Goal: Task Accomplishment & Management: Manage account settings

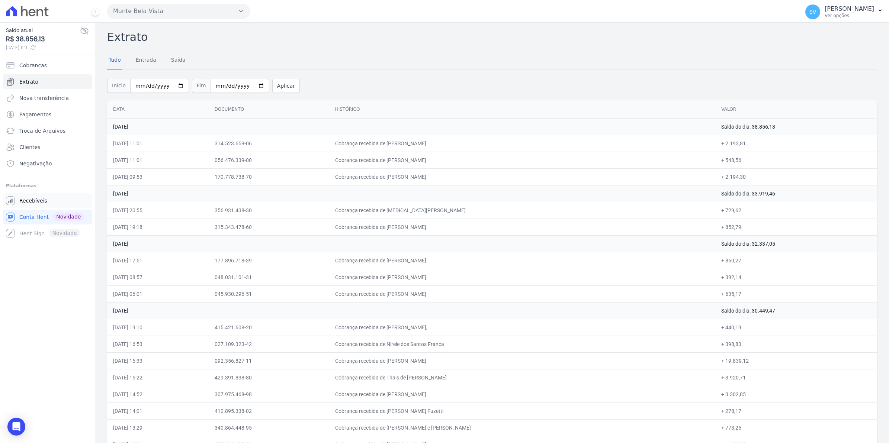
click at [38, 202] on span "Recebíveis" at bounding box center [33, 200] width 28 height 7
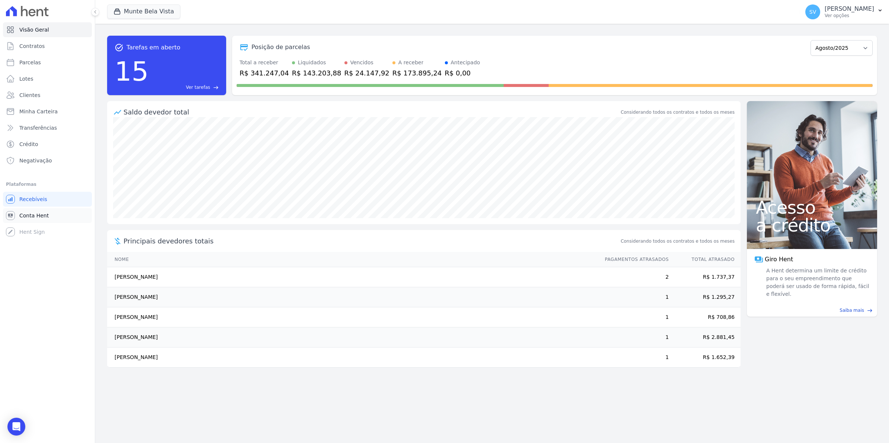
click at [23, 218] on span "Conta Hent" at bounding box center [33, 215] width 29 height 7
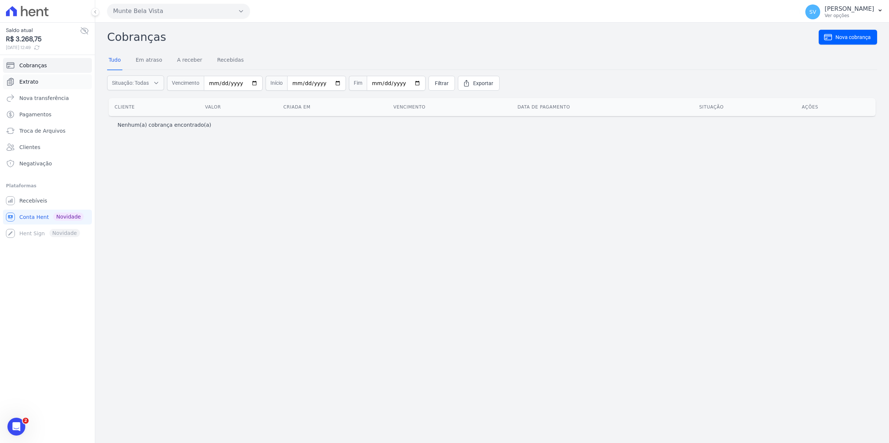
click at [34, 82] on span "Extrato" at bounding box center [28, 81] width 19 height 7
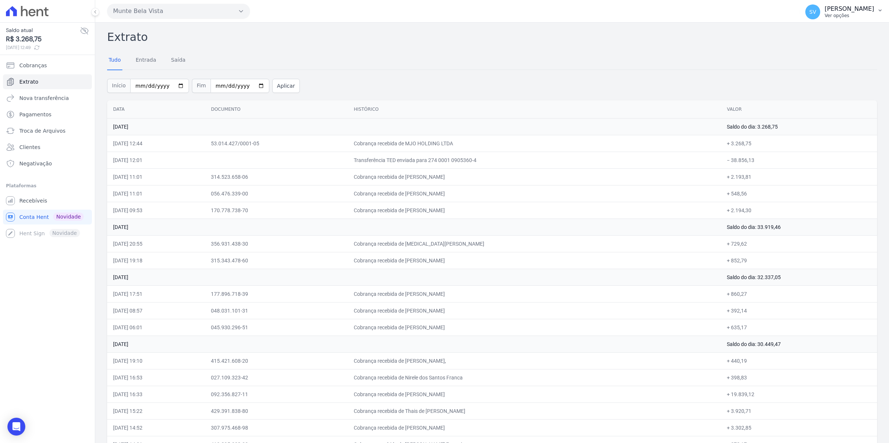
click at [820, 13] on span "SV" at bounding box center [812, 11] width 15 height 15
click at [44, 199] on span "Recebíveis" at bounding box center [33, 200] width 28 height 7
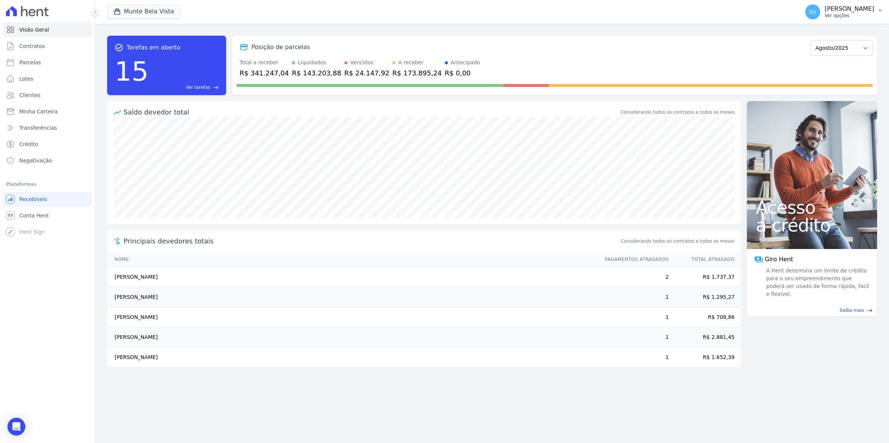
click at [816, 10] on span "SV" at bounding box center [812, 11] width 7 height 5
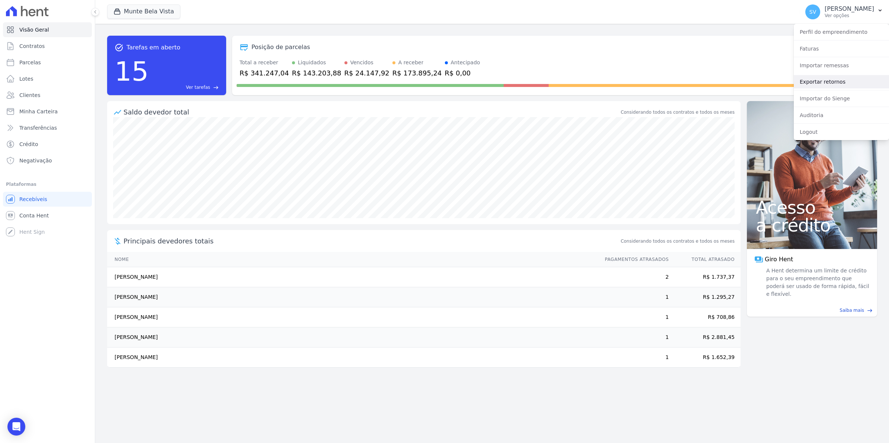
click at [809, 83] on link "Exportar retornos" at bounding box center [841, 81] width 95 height 13
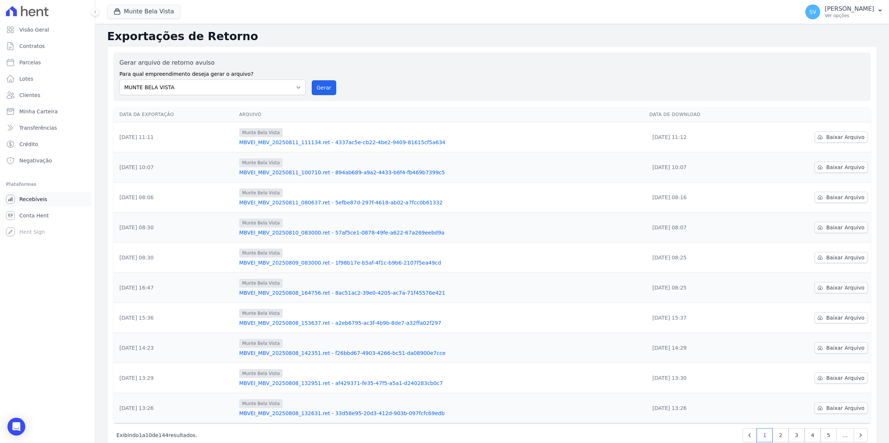
click at [36, 199] on span "Recebíveis" at bounding box center [33, 199] width 28 height 7
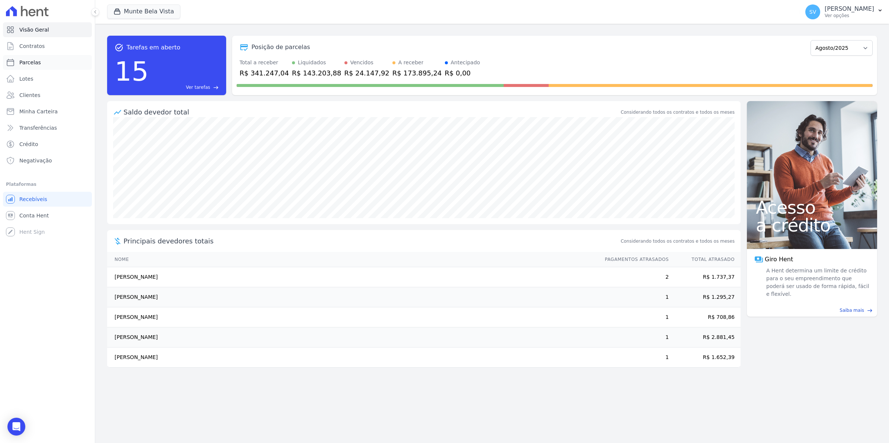
click at [32, 63] on span "Parcelas" at bounding box center [30, 62] width 22 height 7
select select
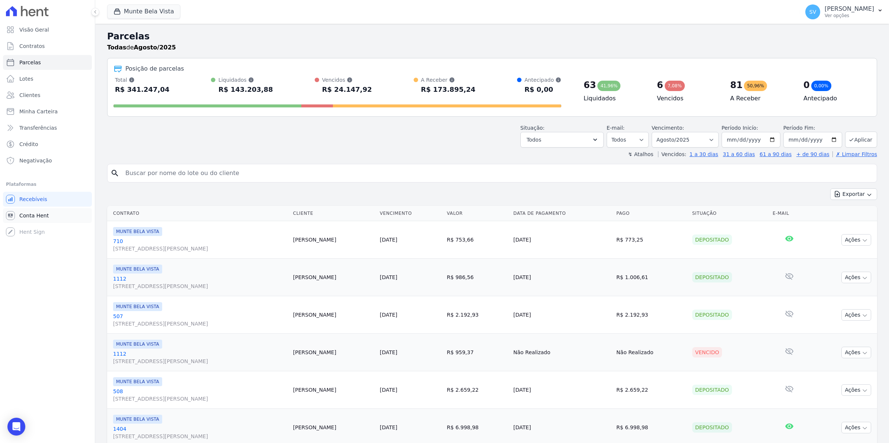
click at [32, 217] on span "Conta Hent" at bounding box center [33, 215] width 29 height 7
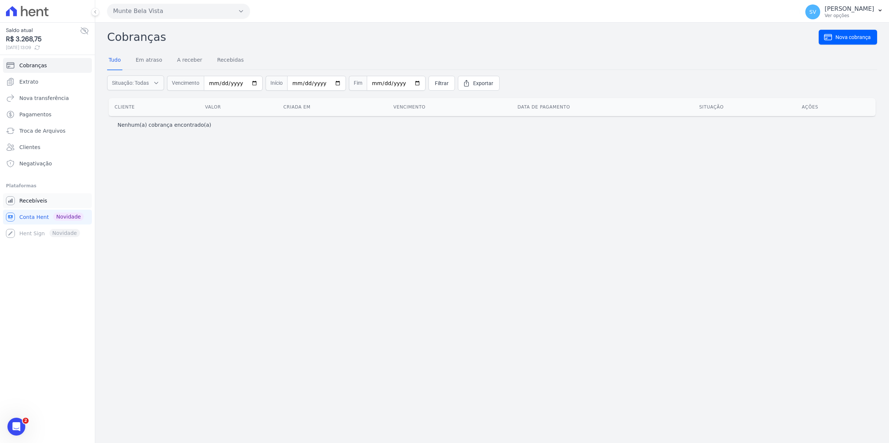
click at [32, 200] on span "Recebíveis" at bounding box center [33, 200] width 28 height 7
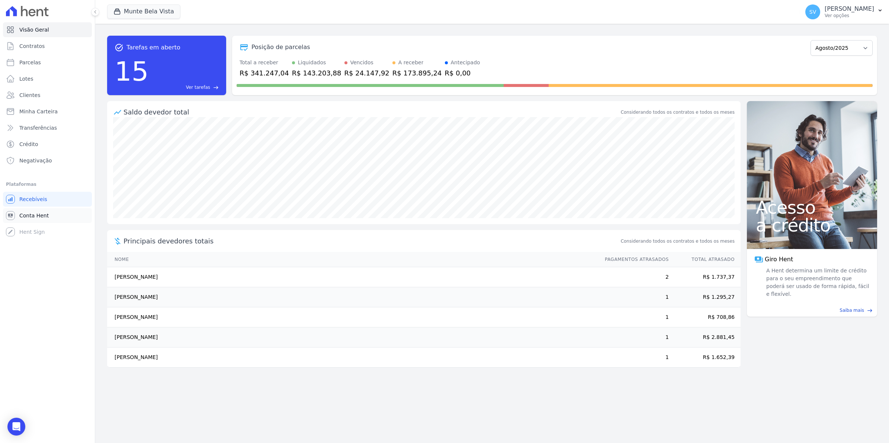
click at [39, 212] on span "Conta Hent" at bounding box center [33, 215] width 29 height 7
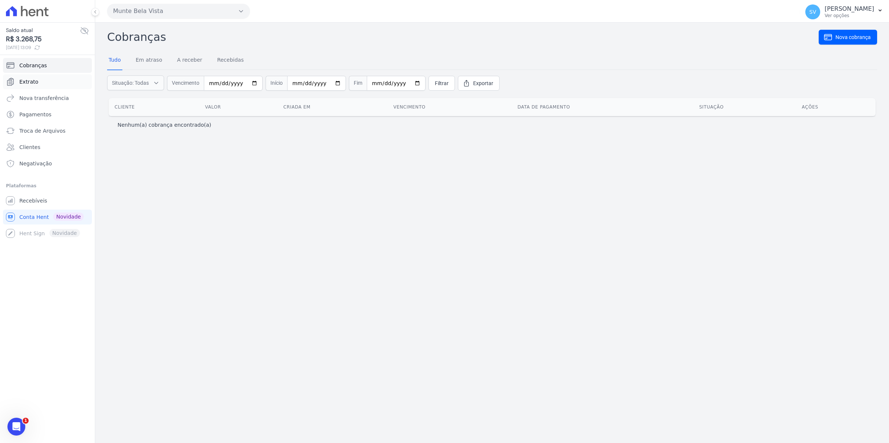
click at [36, 80] on link "Extrato" at bounding box center [47, 81] width 89 height 15
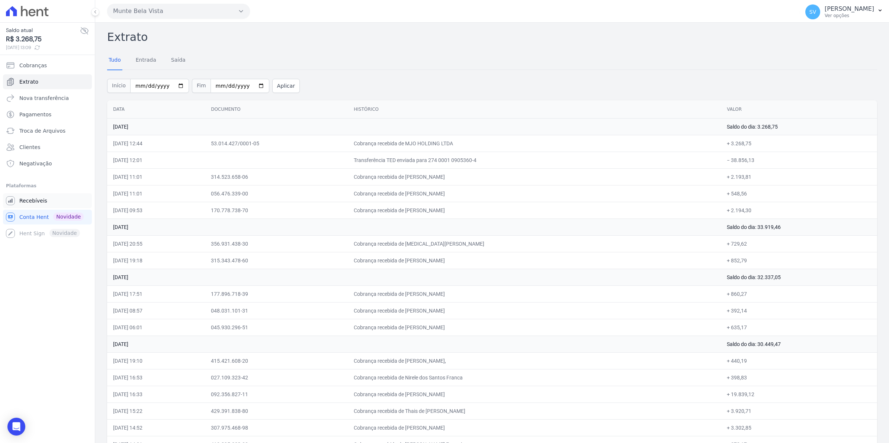
click at [28, 202] on span "Recebíveis" at bounding box center [33, 200] width 28 height 7
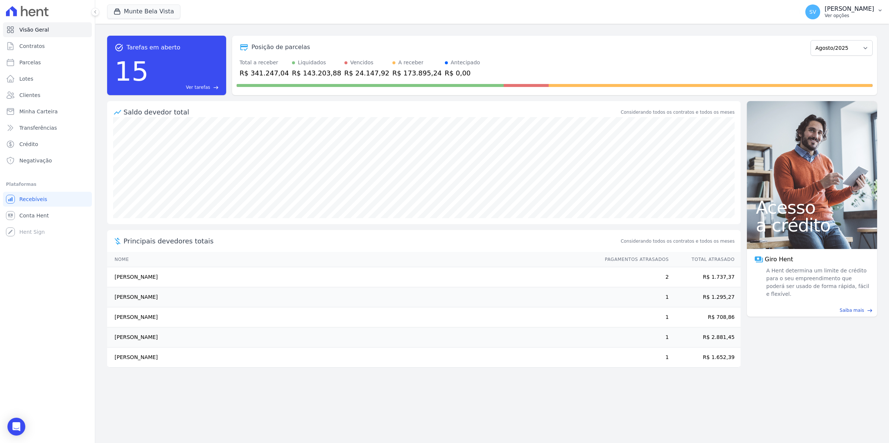
click at [819, 17] on span "SV" at bounding box center [812, 11] width 15 height 15
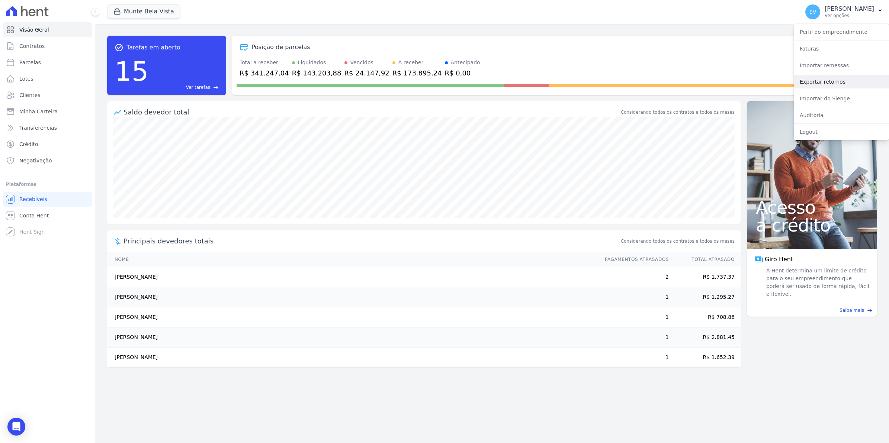
click at [811, 86] on link "Exportar retornos" at bounding box center [841, 81] width 95 height 13
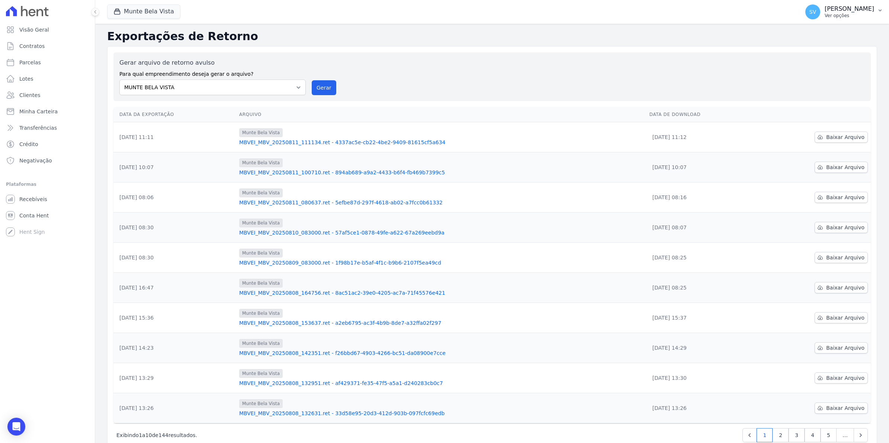
click at [820, 8] on span "SV" at bounding box center [812, 11] width 15 height 15
click at [821, 80] on link "Exportar retornos" at bounding box center [841, 81] width 95 height 13
click at [319, 89] on button "Gerar" at bounding box center [324, 87] width 25 height 15
click at [816, 12] on span "SV" at bounding box center [812, 11] width 7 height 5
click at [646, 58] on div "Gerar arquivo de retorno avulso Para qual empreendimento deseja gerar o arquivo…" at bounding box center [491, 76] width 745 height 37
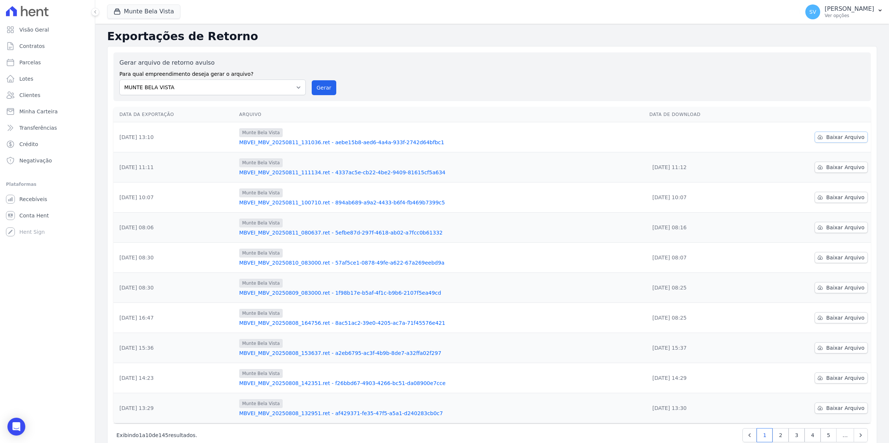
click at [837, 141] on span "Baixar Arquivo" at bounding box center [845, 137] width 38 height 7
click at [21, 219] on link "Conta Hent" at bounding box center [47, 215] width 89 height 15
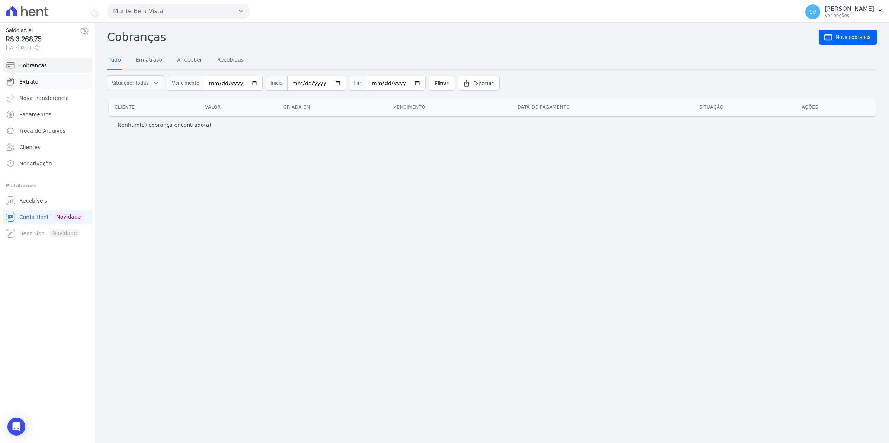
click at [38, 79] on link "Extrato" at bounding box center [47, 81] width 89 height 15
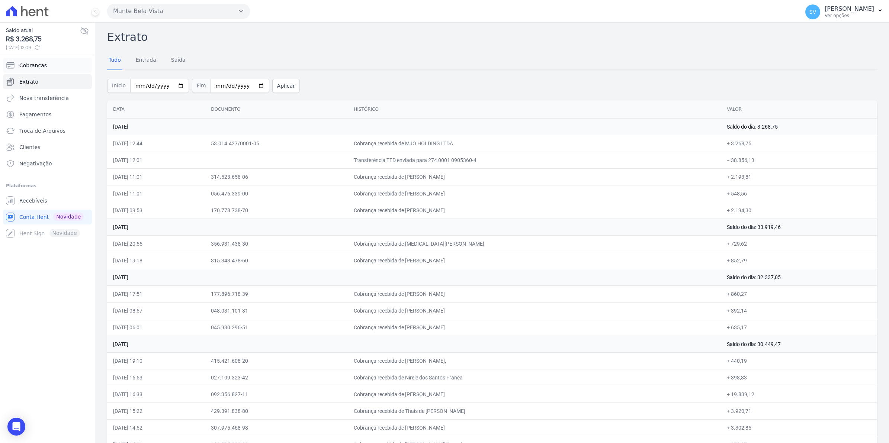
click at [38, 64] on span "Cobranças" at bounding box center [33, 65] width 28 height 7
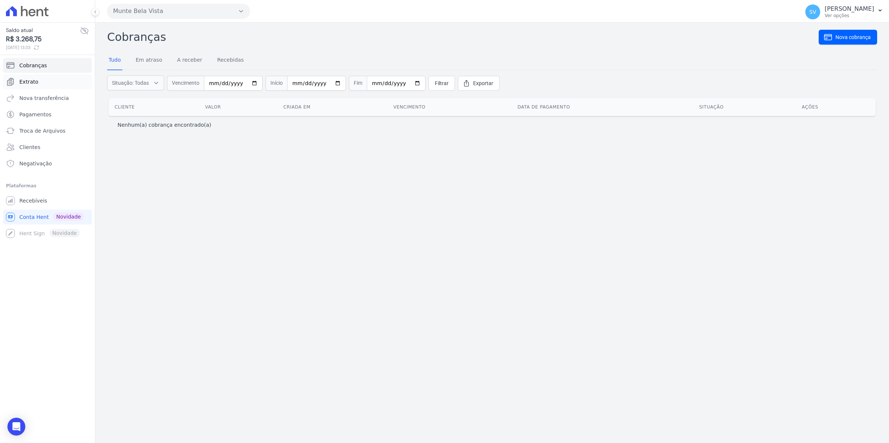
click at [31, 85] on span "Extrato" at bounding box center [28, 81] width 19 height 7
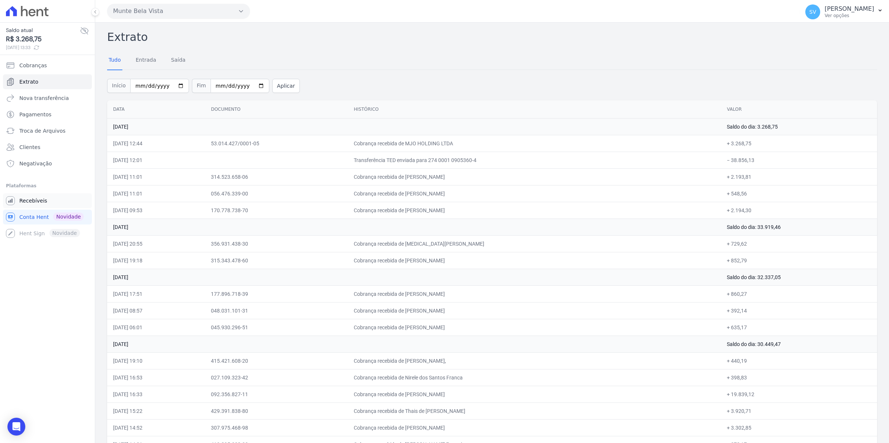
click at [25, 198] on span "Recebíveis" at bounding box center [33, 200] width 28 height 7
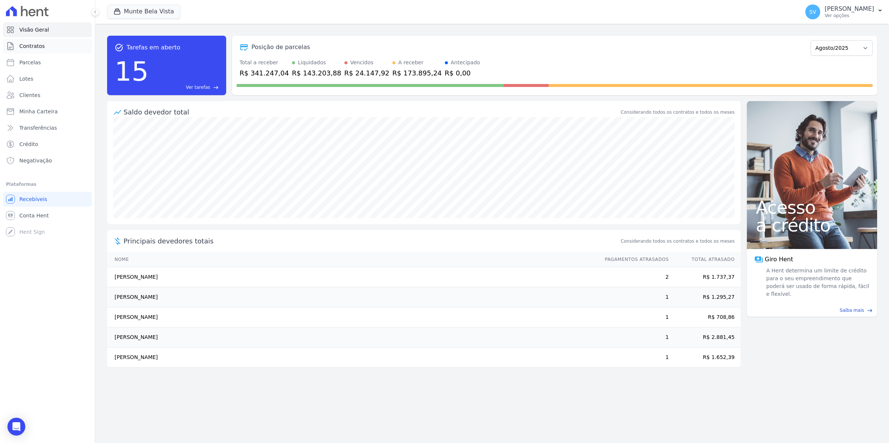
click at [27, 44] on span "Contratos" at bounding box center [31, 45] width 25 height 7
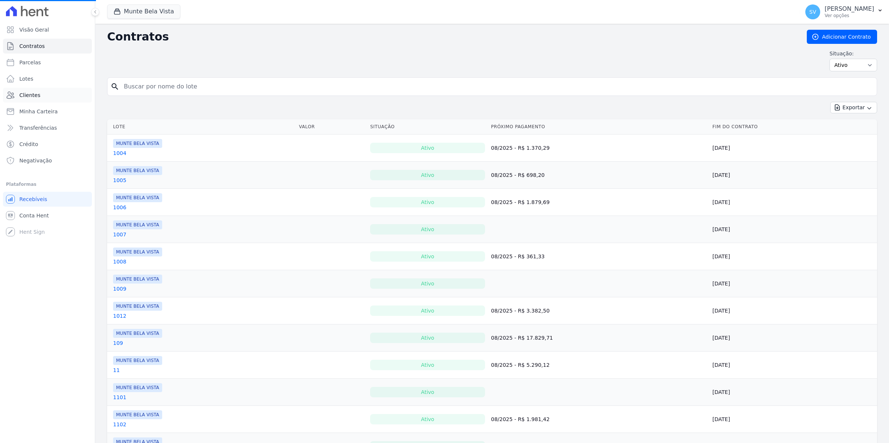
select select
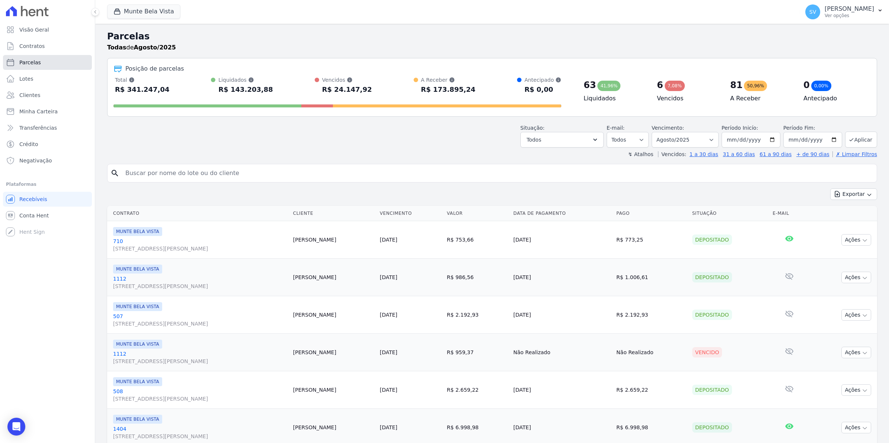
click at [32, 64] on span "Parcelas" at bounding box center [30, 62] width 22 height 7
click at [36, 46] on span "Contratos" at bounding box center [31, 45] width 25 height 7
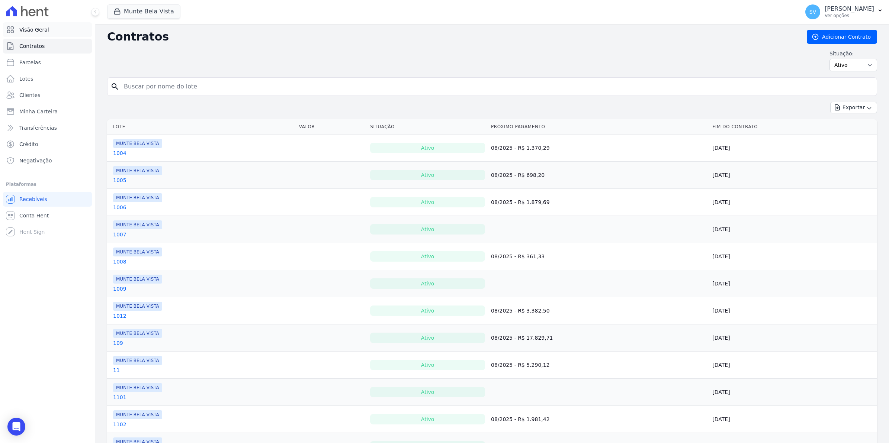
click at [46, 34] on link "Visão Geral" at bounding box center [47, 29] width 89 height 15
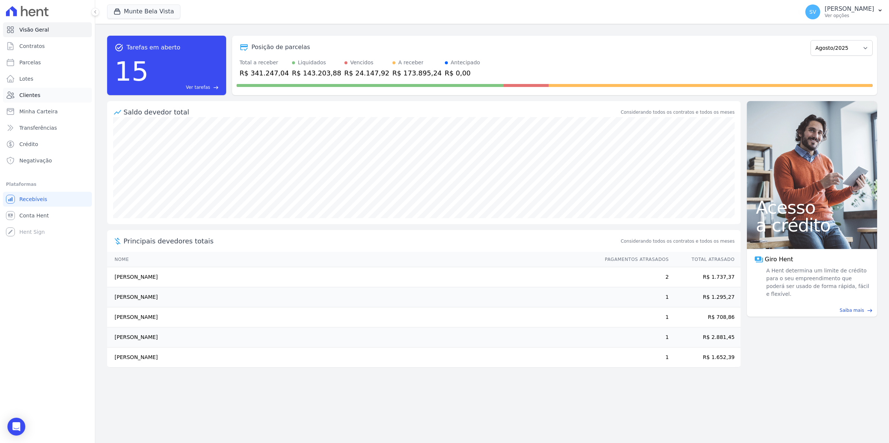
click at [27, 100] on link "Clientes" at bounding box center [47, 95] width 89 height 15
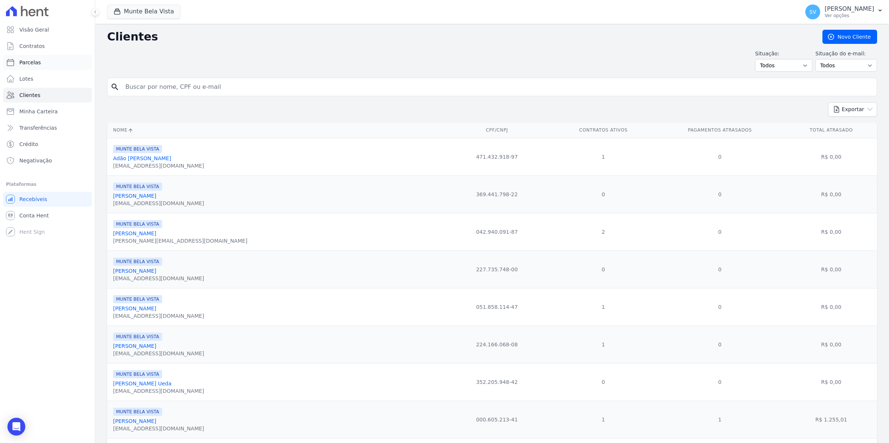
click at [34, 64] on span "Parcelas" at bounding box center [30, 62] width 22 height 7
select select
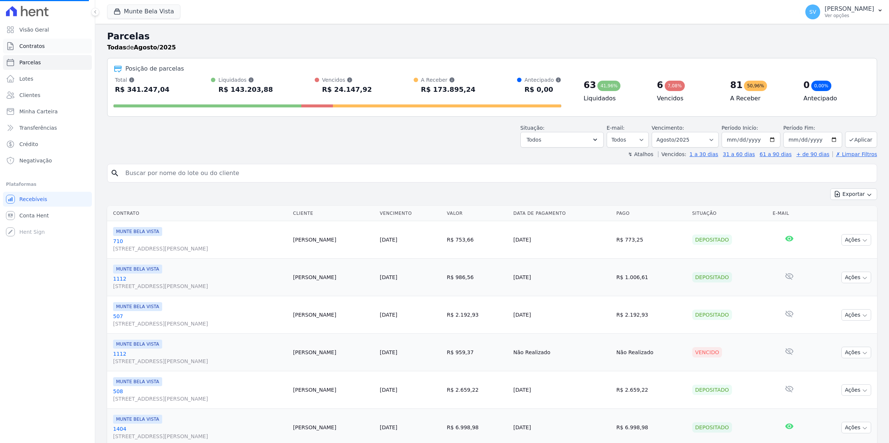
select select
click at [42, 50] on link "Contratos" at bounding box center [47, 46] width 89 height 15
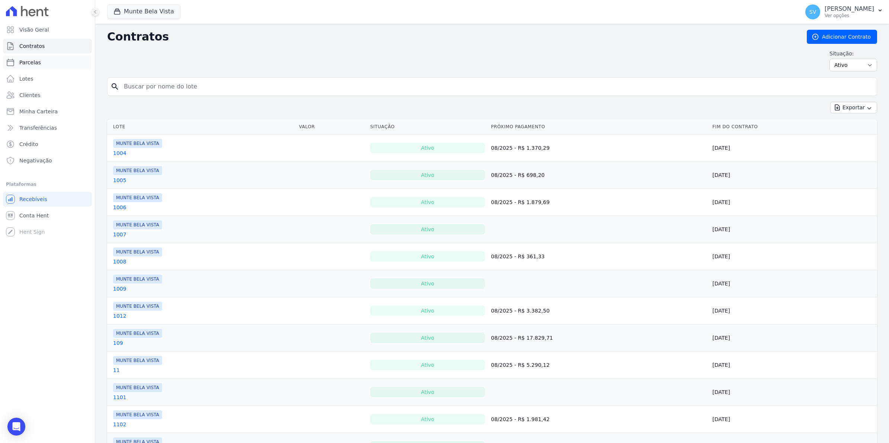
click at [25, 63] on span "Parcelas" at bounding box center [30, 62] width 22 height 7
select select
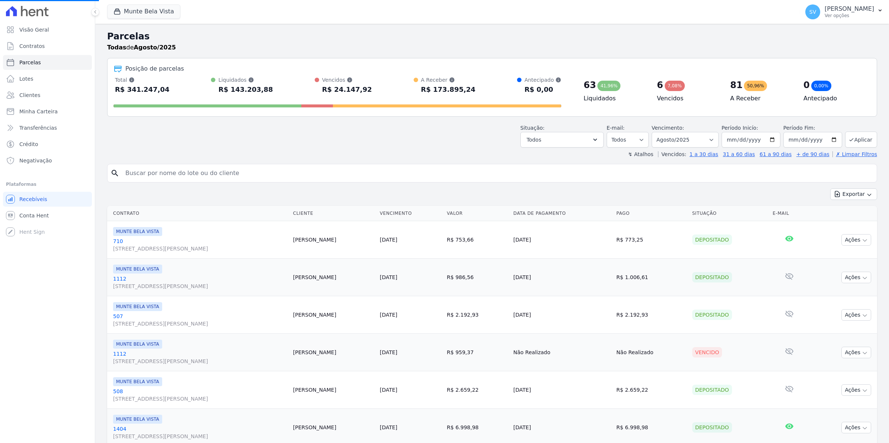
select select
click at [598, 139] on icon "button" at bounding box center [594, 139] width 7 height 7
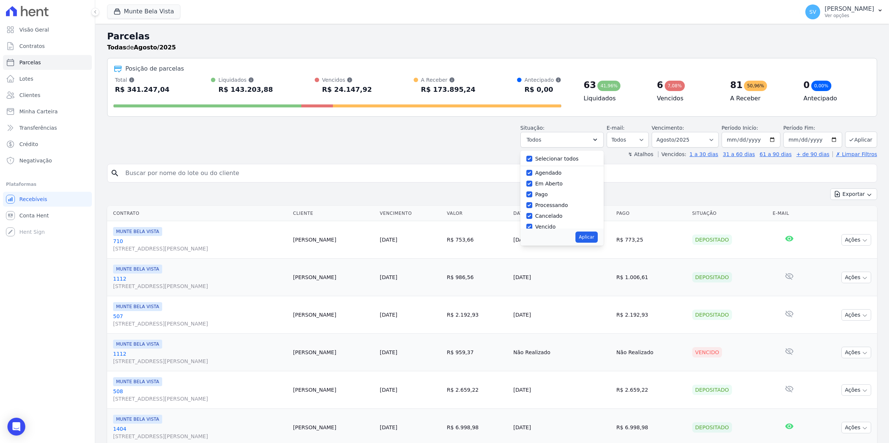
click at [540, 161] on label "Selecionar todos" at bounding box center [557, 159] width 44 height 6
click at [532, 161] on input "Selecionar todos" at bounding box center [529, 159] width 6 height 6
checkbox input "false"
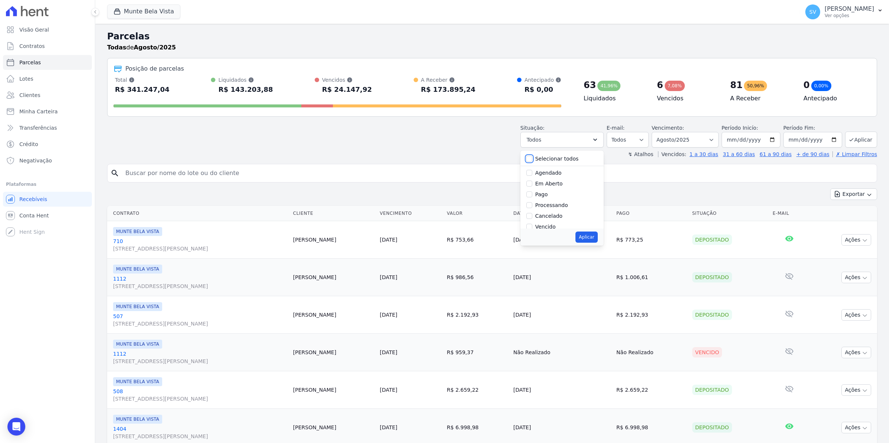
checkbox input "false"
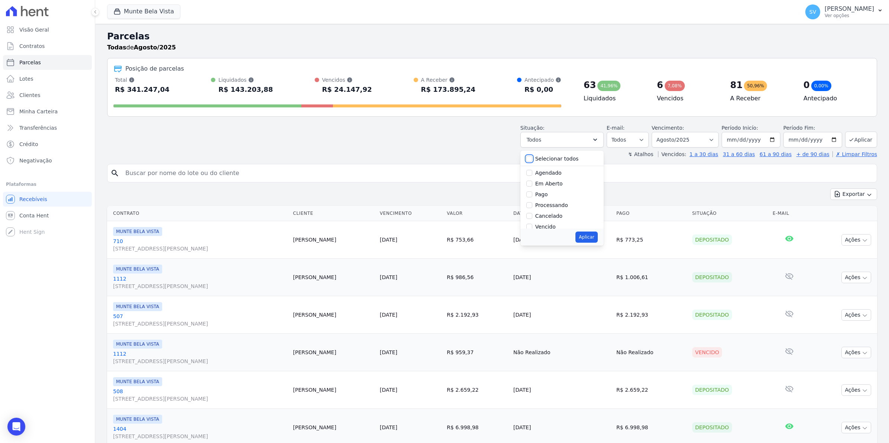
checkbox input "false"
drag, startPoint x: 531, startPoint y: 176, endPoint x: 554, endPoint y: 199, distance: 33.1
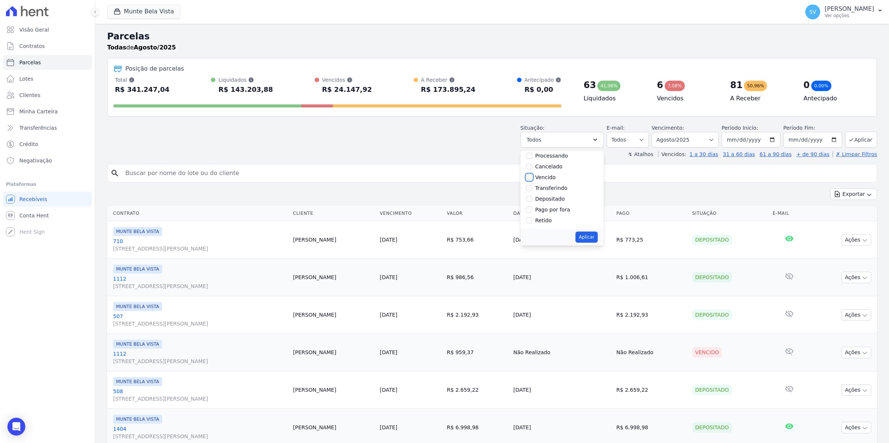
click at [531, 176] on input "Vencido" at bounding box center [529, 177] width 6 height 6
checkbox input "true"
click at [586, 236] on button "Aplicar" at bounding box center [586, 237] width 22 height 11
select select "overdue"
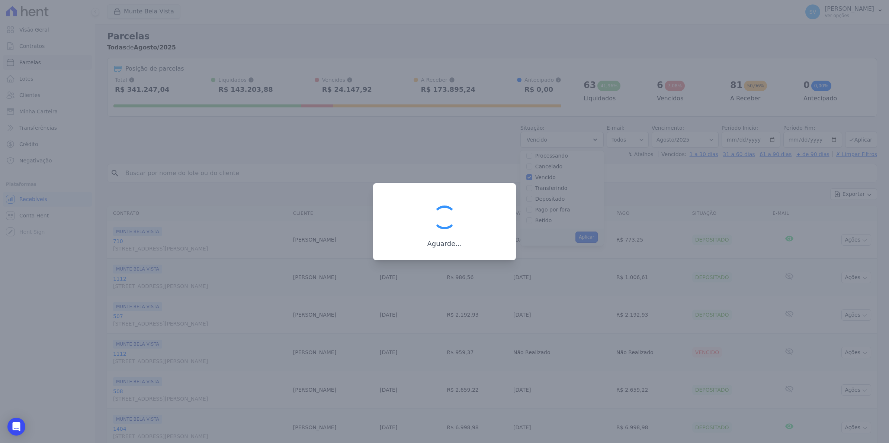
scroll to position [13, 0]
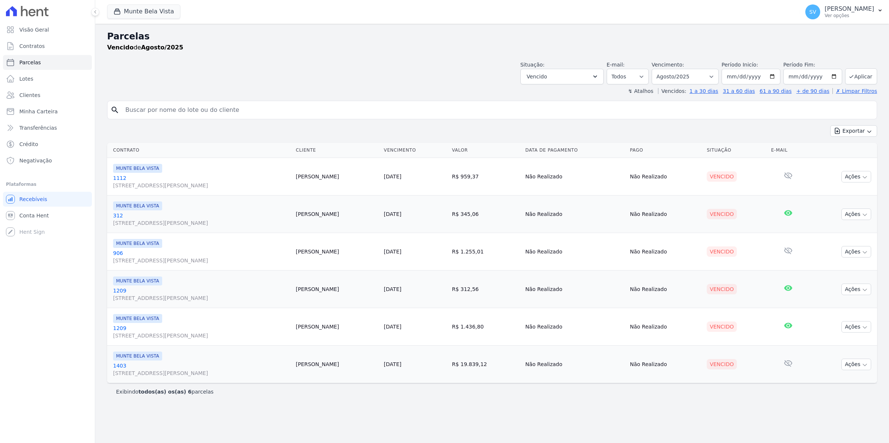
select select
click at [43, 216] on span "Conta Hent" at bounding box center [33, 215] width 29 height 7
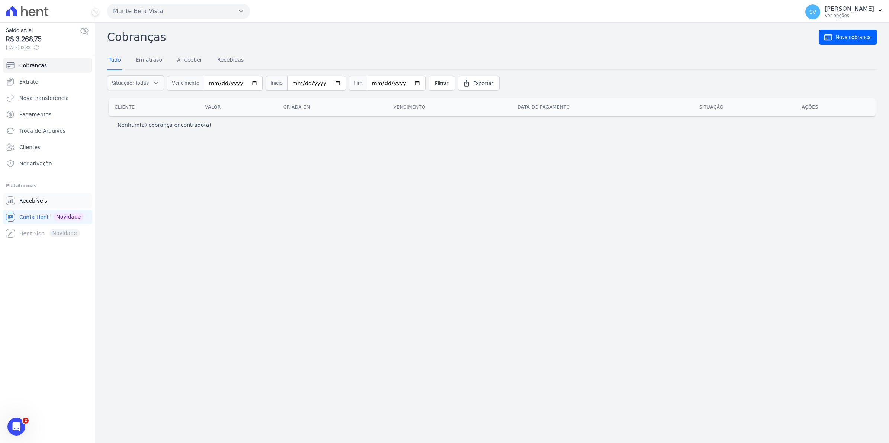
click at [37, 198] on span "Recebíveis" at bounding box center [33, 200] width 28 height 7
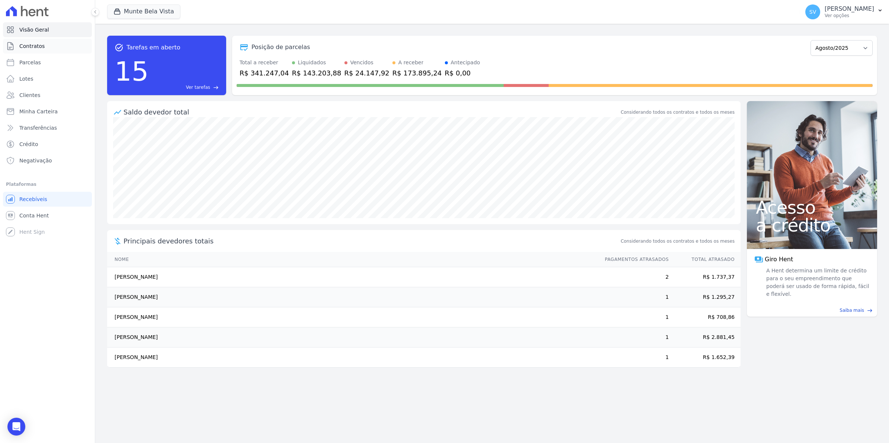
click at [30, 44] on span "Contratos" at bounding box center [31, 45] width 25 height 7
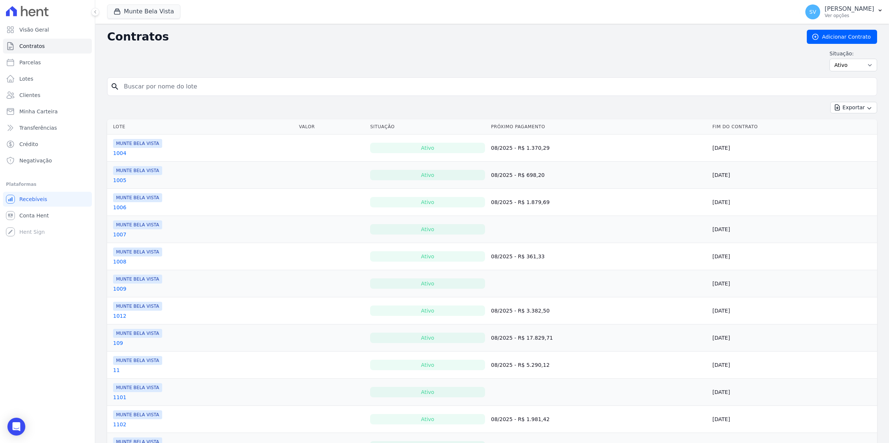
click at [162, 86] on input "search" at bounding box center [496, 86] width 754 height 15
type input "joza"
click at [830, 102] on button "Exportar" at bounding box center [853, 108] width 47 height 12
click at [44, 219] on link "Conta Hent" at bounding box center [47, 215] width 89 height 15
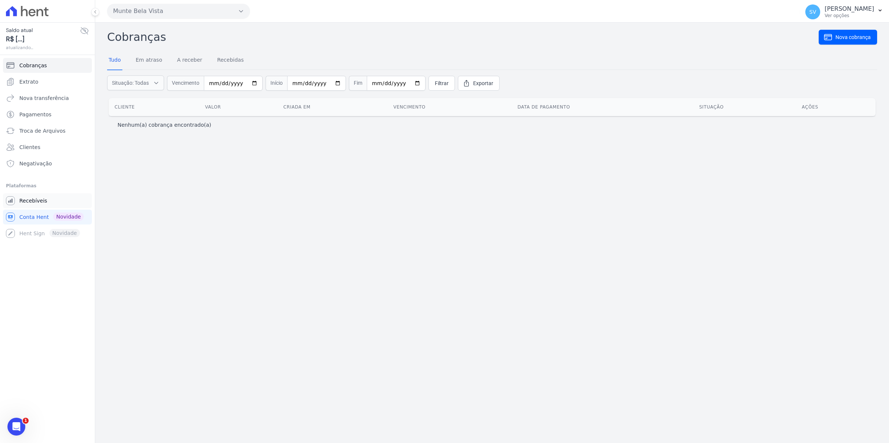
click at [34, 202] on span "Recebíveis" at bounding box center [33, 200] width 28 height 7
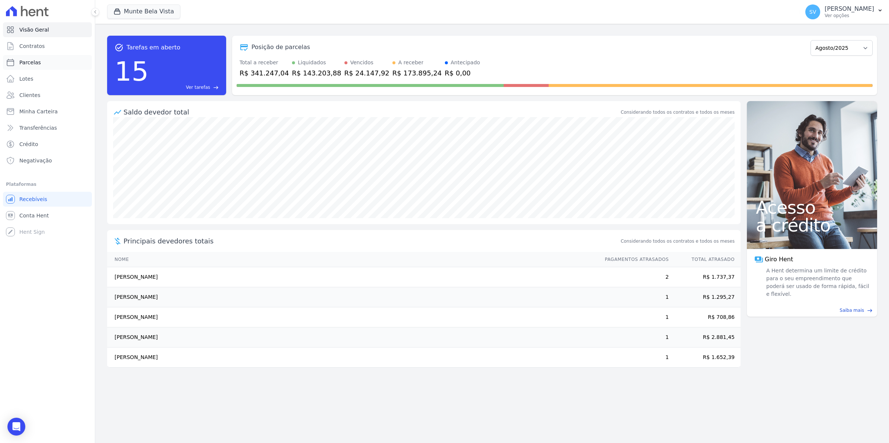
click at [36, 66] on link "Parcelas" at bounding box center [47, 62] width 89 height 15
select select
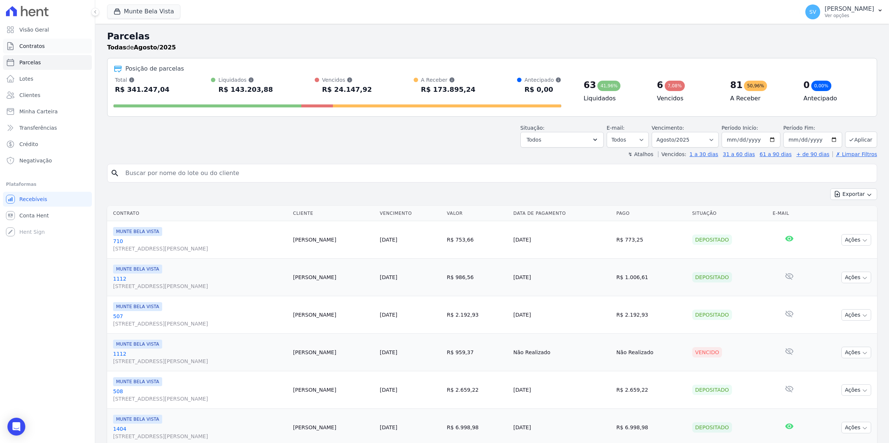
click at [33, 45] on span "Contratos" at bounding box center [31, 45] width 25 height 7
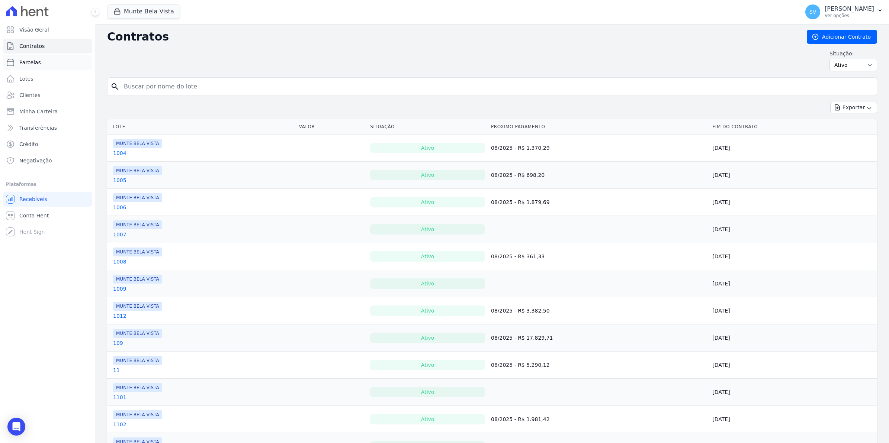
click at [33, 63] on span "Parcelas" at bounding box center [30, 62] width 22 height 7
select select
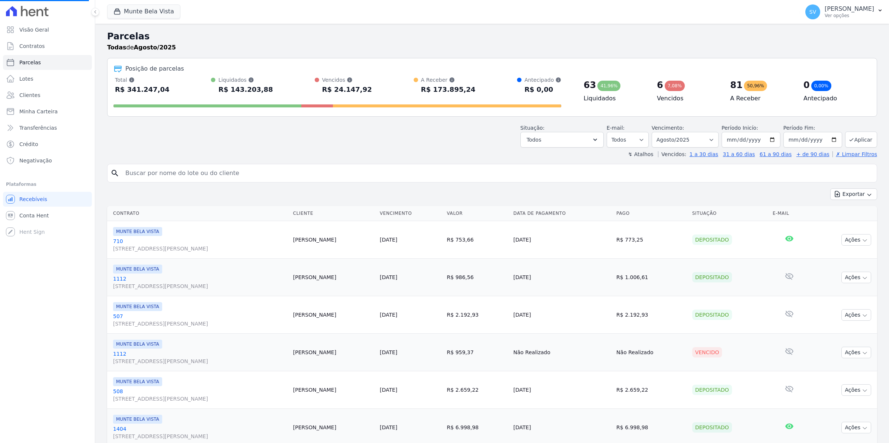
click at [192, 173] on input "search" at bounding box center [497, 173] width 753 height 15
select select
click at [192, 173] on input "search" at bounding box center [497, 173] width 753 height 15
type input "jozi"
click at [192, 173] on input "jozi" at bounding box center [497, 173] width 753 height 15
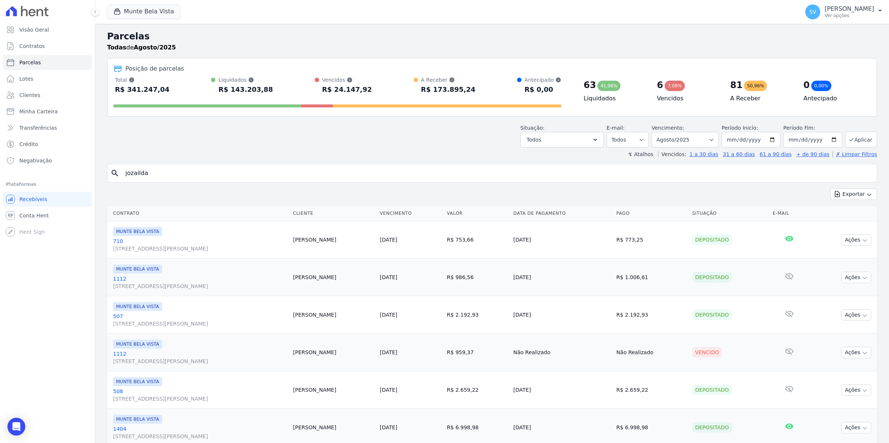
type input "jozailda"
select select
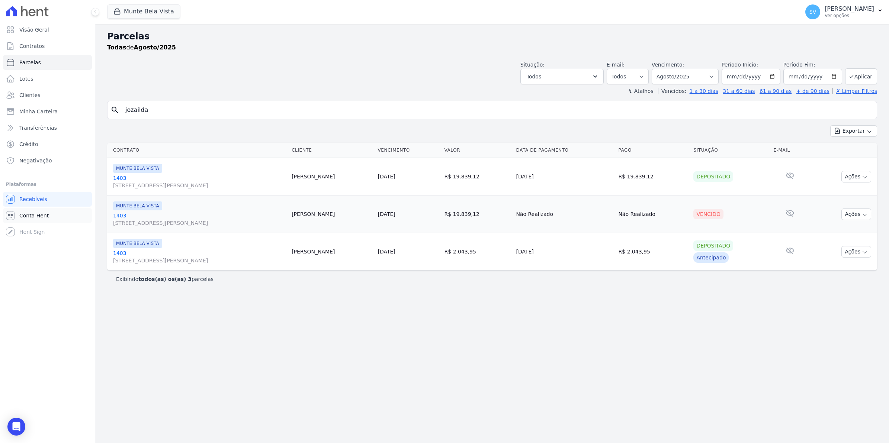
click at [35, 218] on span "Conta Hent" at bounding box center [33, 215] width 29 height 7
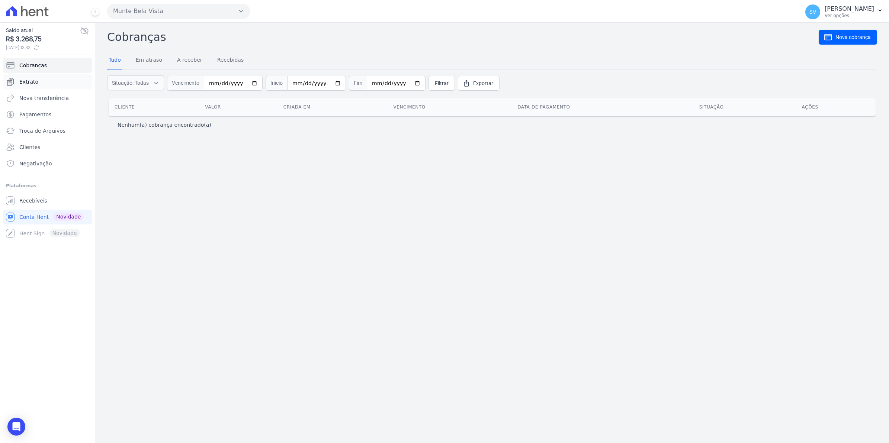
click at [34, 79] on span "Extrato" at bounding box center [28, 81] width 19 height 7
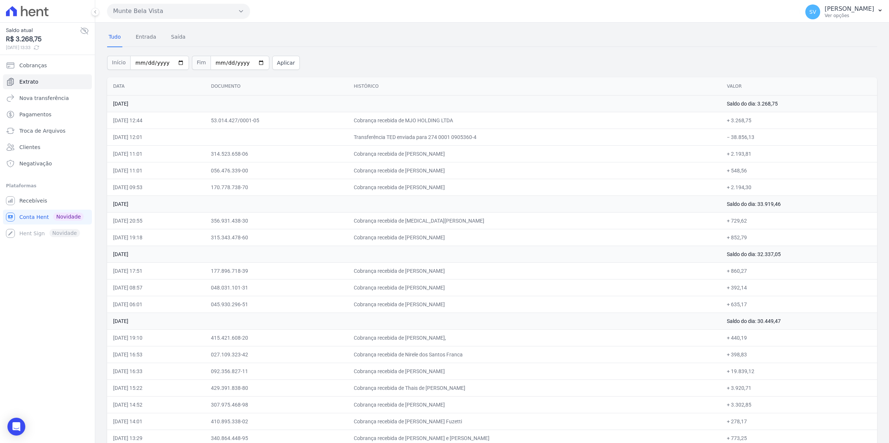
scroll to position [46, 0]
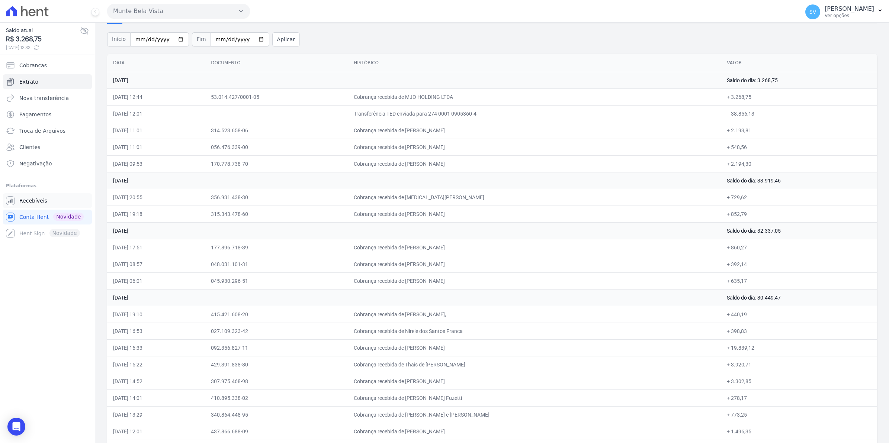
click at [20, 198] on span "Recebíveis" at bounding box center [33, 200] width 28 height 7
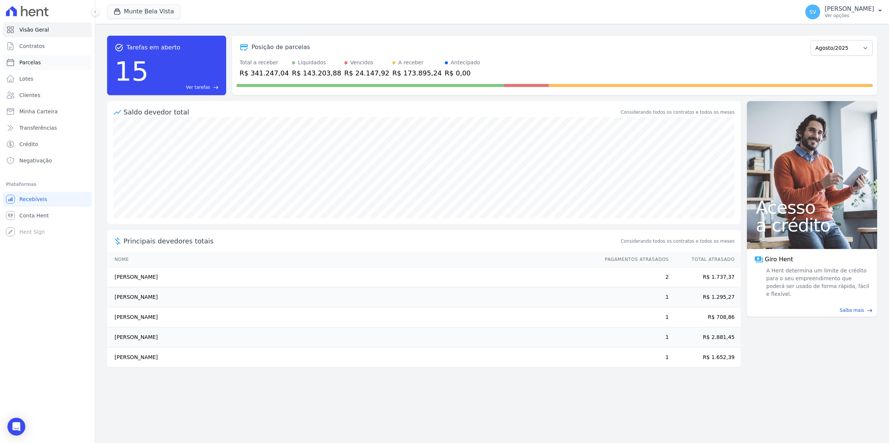
click at [31, 62] on span "Parcelas" at bounding box center [30, 62] width 22 height 7
select select
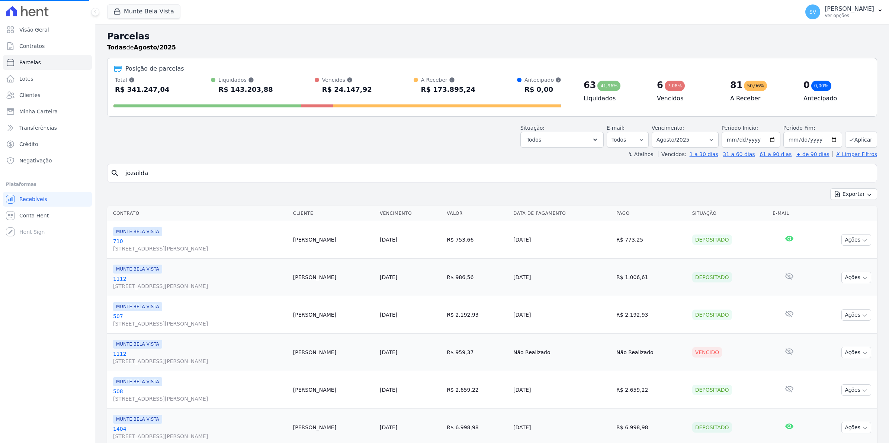
select select
click at [176, 172] on input "search" at bounding box center [497, 173] width 753 height 15
type input "jozilda"
select select
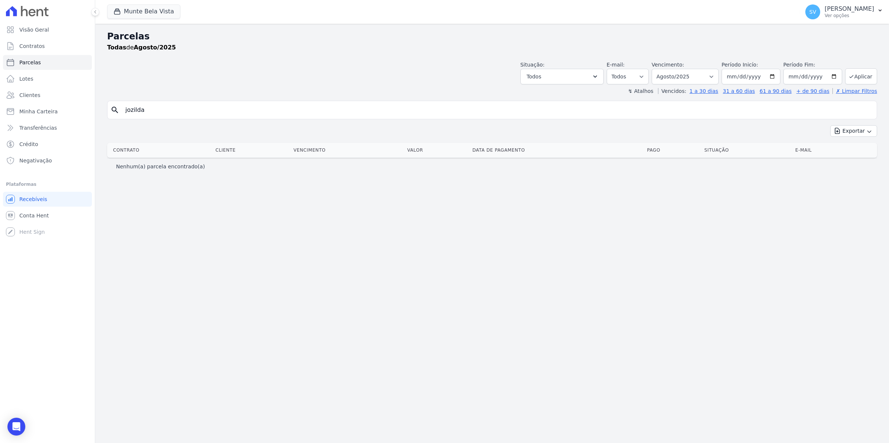
drag, startPoint x: 153, startPoint y: 112, endPoint x: -2, endPoint y: 132, distance: 156.4
click at [0, 132] on html "Visão Geral Contratos Parcelas Lotes Clientes Minha Carteira Transferências Cré…" at bounding box center [444, 221] width 889 height 443
click at [28, 44] on span "Contratos" at bounding box center [31, 45] width 25 height 7
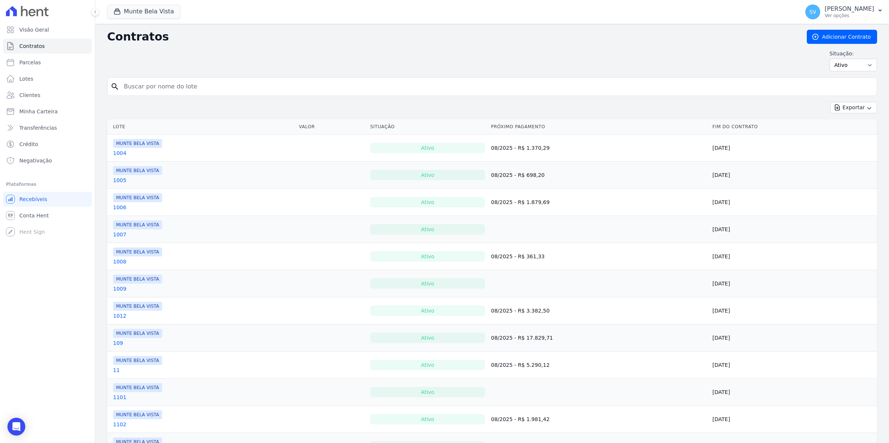
click at [172, 90] on input "search" at bounding box center [496, 86] width 754 height 15
type input "jozilda"
click at [830, 102] on button "Exportar" at bounding box center [853, 108] width 47 height 12
click at [181, 88] on input "jozilda" at bounding box center [496, 86] width 754 height 15
type input "jozZILDA"
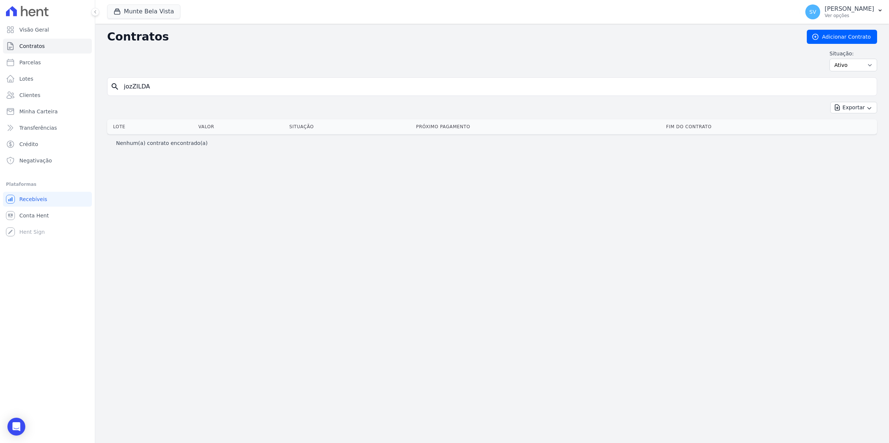
drag, startPoint x: 157, startPoint y: 87, endPoint x: 0, endPoint y: 116, distance: 159.8
click at [0, 116] on html "Visão Geral Contratos Parcelas Lotes Clientes Minha Carteira Transferências Cré…" at bounding box center [444, 221] width 889 height 443
type input "joz"
click at [37, 220] on link "Conta Hent" at bounding box center [47, 215] width 89 height 15
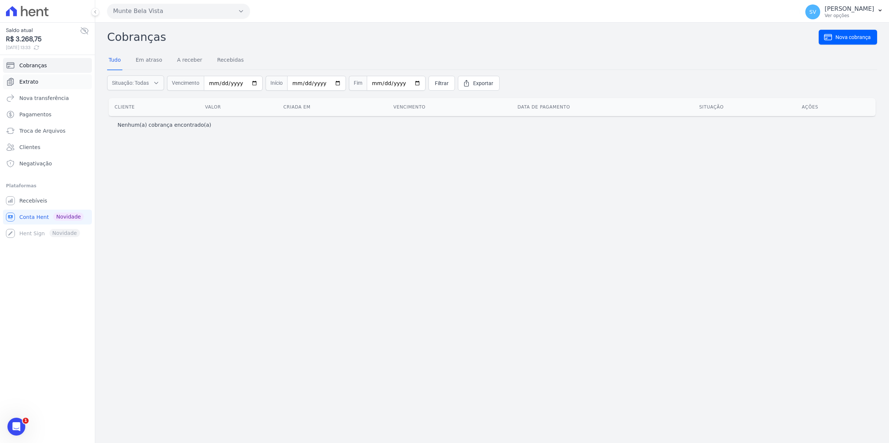
click at [33, 86] on span "Extrato" at bounding box center [28, 81] width 19 height 7
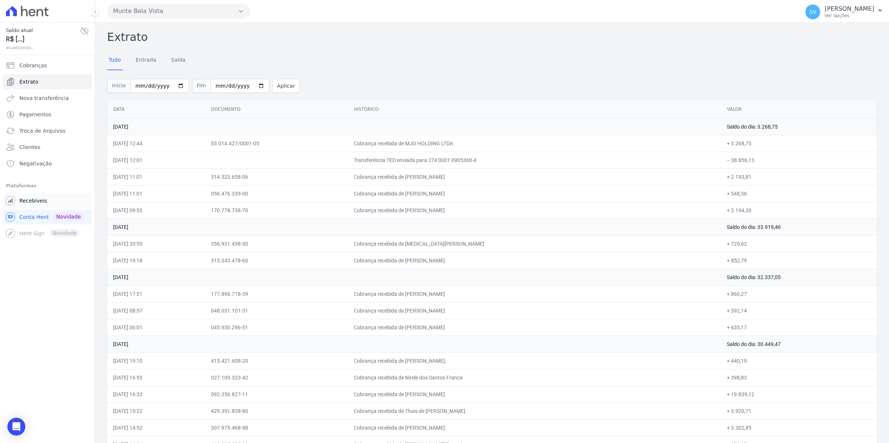
click at [38, 200] on span "Recebíveis" at bounding box center [33, 200] width 28 height 7
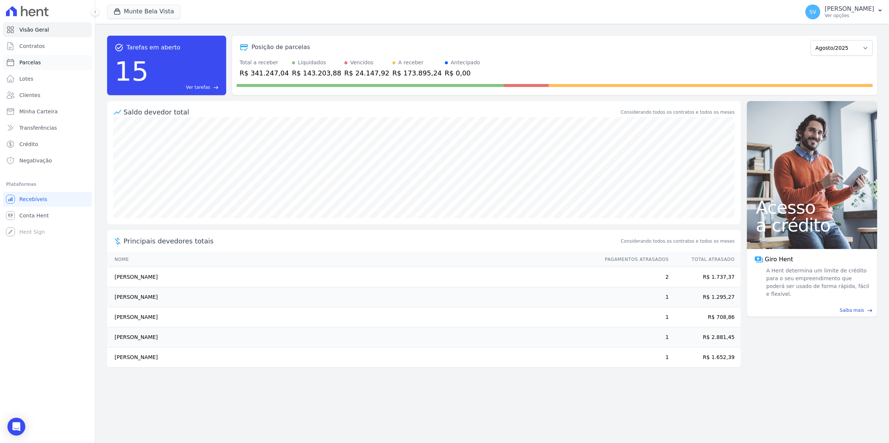
click at [34, 66] on link "Parcelas" at bounding box center [47, 62] width 89 height 15
select select
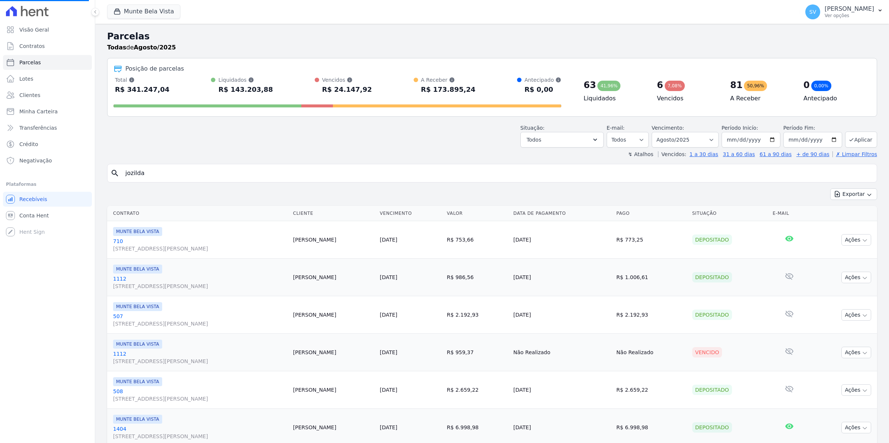
select select
click at [173, 174] on input "search" at bounding box center [497, 173] width 753 height 15
type input "joz"
select select
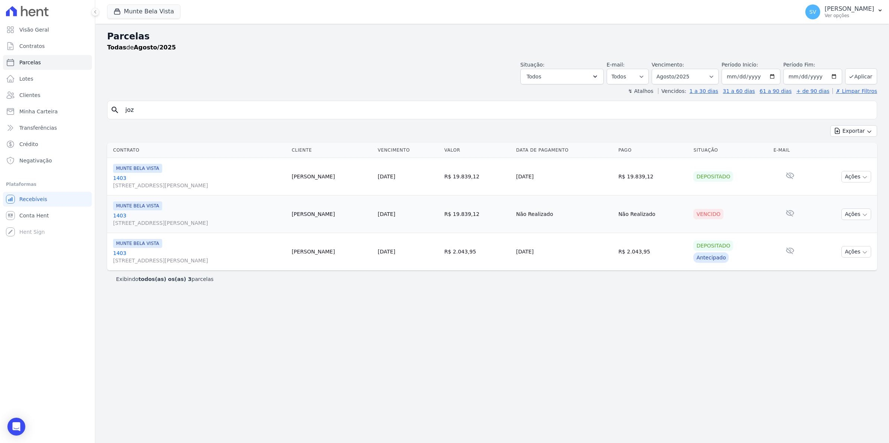
click at [118, 218] on link "1403 Avenida Brigadeiro Faria Lima, 1306, 4 andar, Pinheiros" at bounding box center [199, 219] width 173 height 15
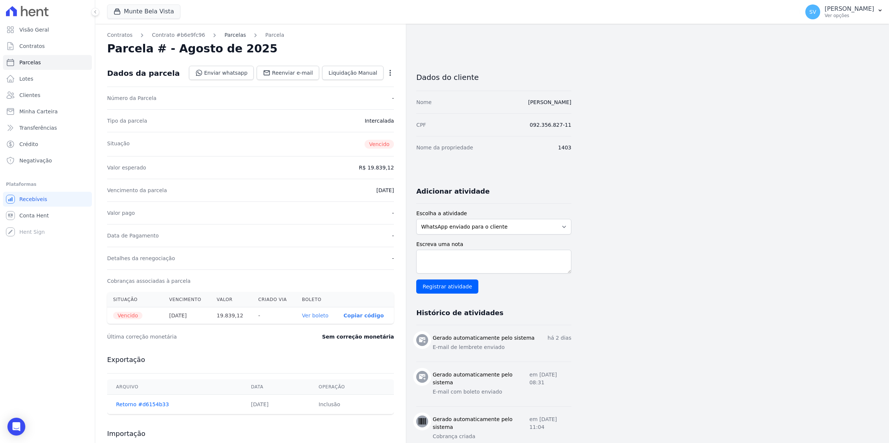
click at [228, 36] on link "Parcelas" at bounding box center [235, 35] width 22 height 8
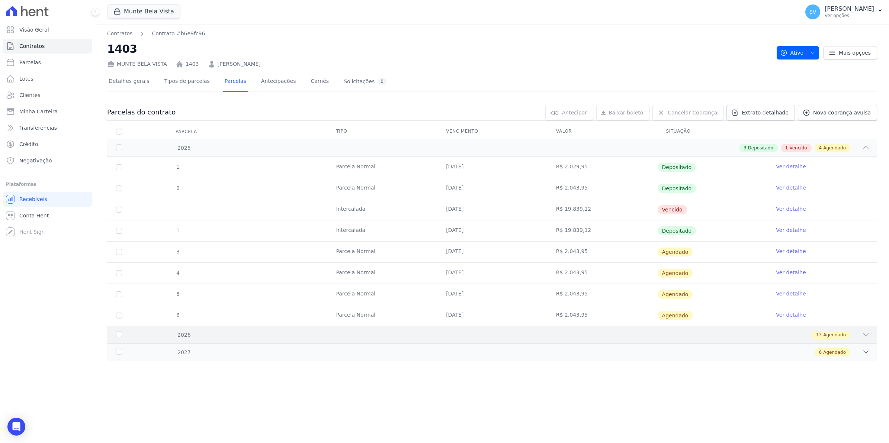
click at [865, 335] on icon at bounding box center [865, 334] width 7 height 7
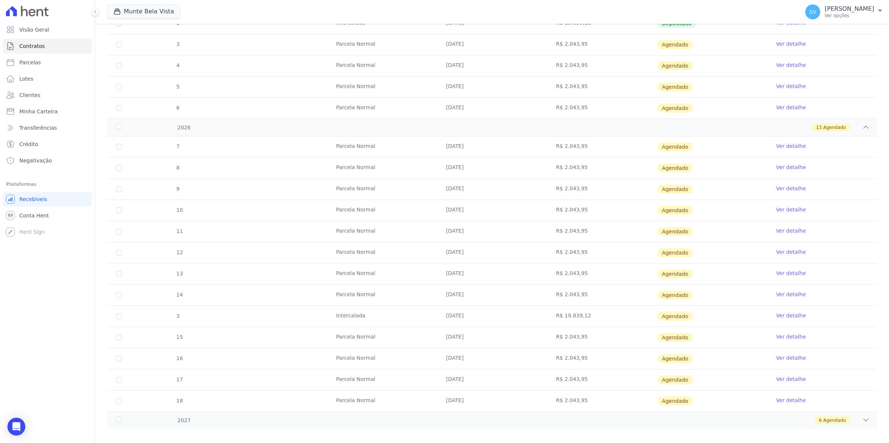
scroll to position [218, 0]
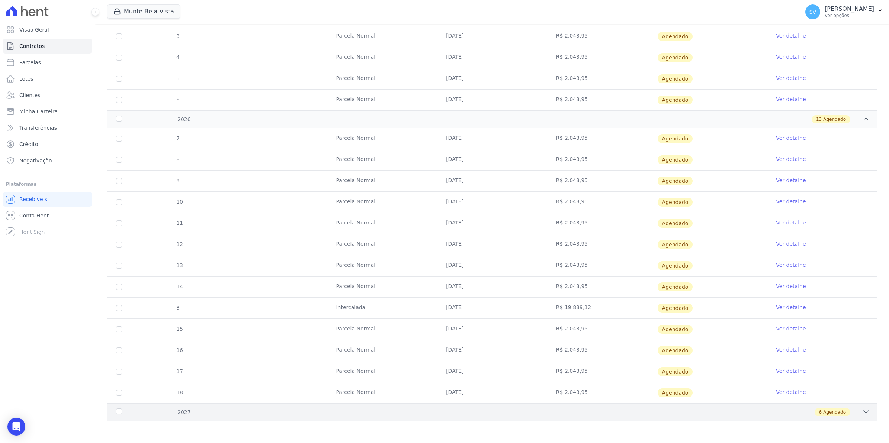
click at [862, 415] on icon at bounding box center [865, 411] width 7 height 7
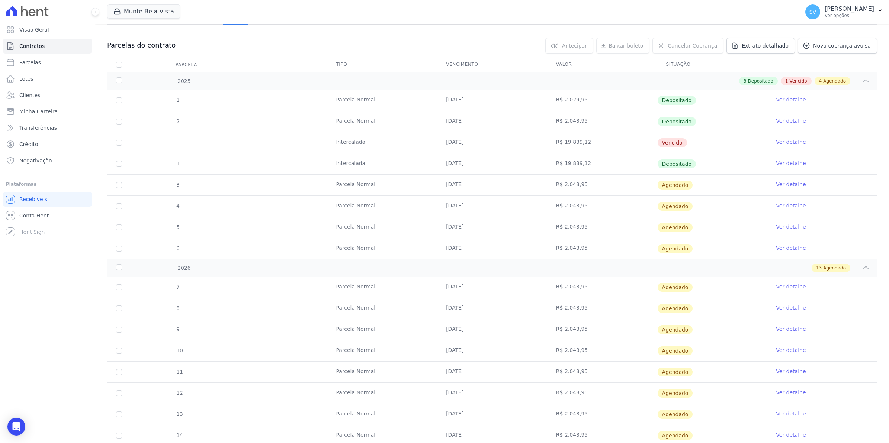
scroll to position [66, 0]
click at [784, 142] on link "Ver detalhe" at bounding box center [791, 142] width 30 height 7
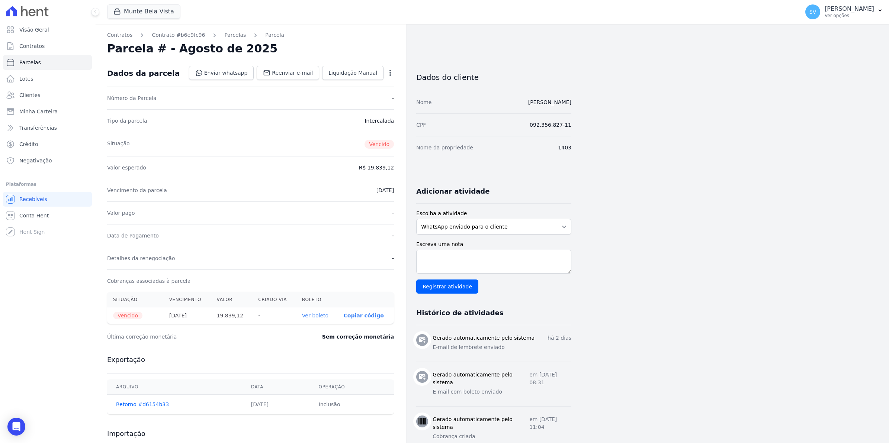
click at [390, 69] on icon "button" at bounding box center [389, 72] width 7 height 7
click at [370, 84] on link "Alterar" at bounding box center [357, 82] width 65 height 13
click at [346, 191] on input "2025-08-10" at bounding box center [364, 190] width 59 height 16
type input "2025-08-15"
type input "2026-03-15"
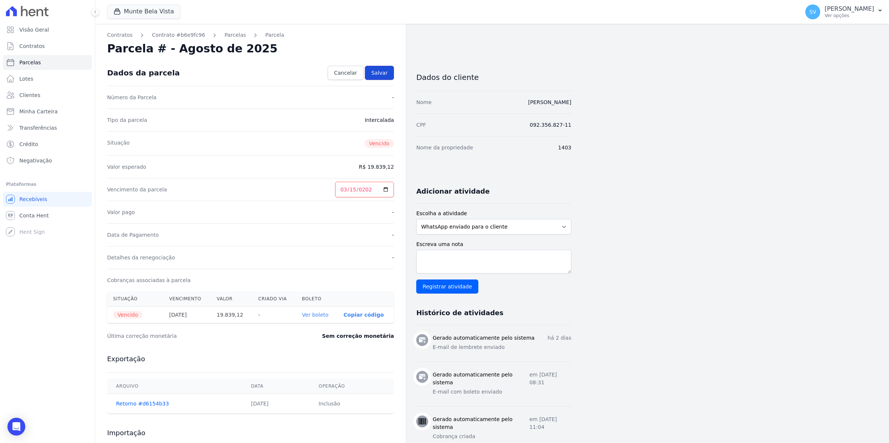
click at [387, 70] on span "Salvar" at bounding box center [379, 72] width 16 height 7
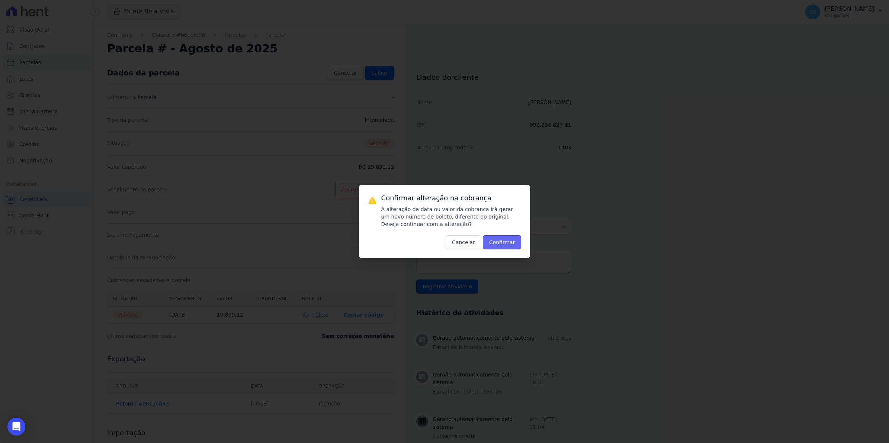
click at [510, 245] on button "Confirmar" at bounding box center [502, 242] width 39 height 14
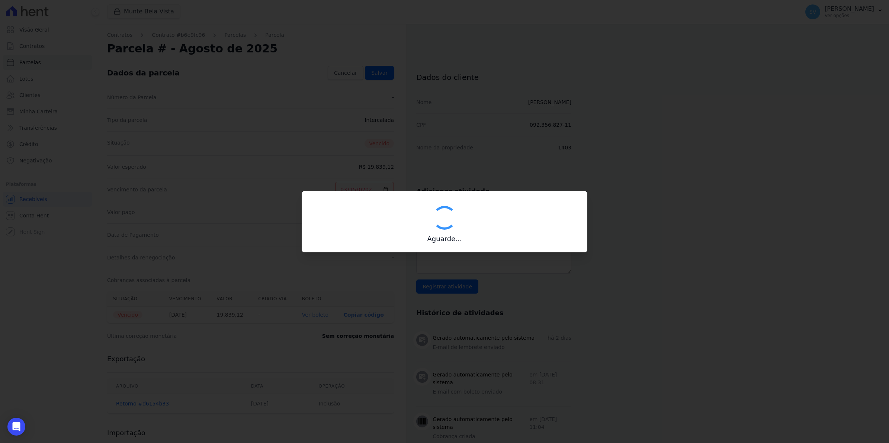
type input "00190000090335103300000635803174211690001983912"
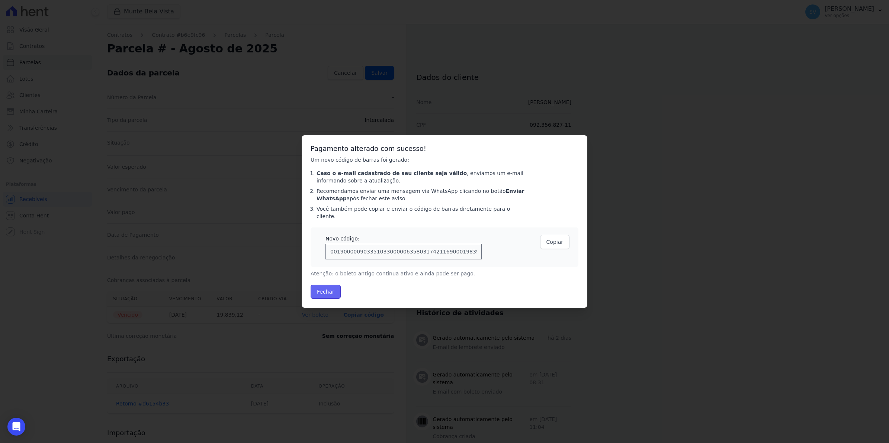
click at [329, 291] on button "Fechar" at bounding box center [326, 292] width 30 height 14
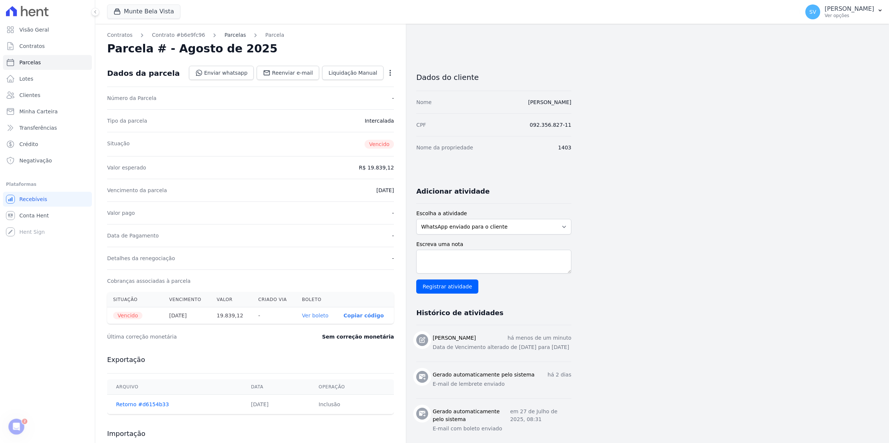
click at [224, 33] on link "Parcelas" at bounding box center [235, 35] width 22 height 8
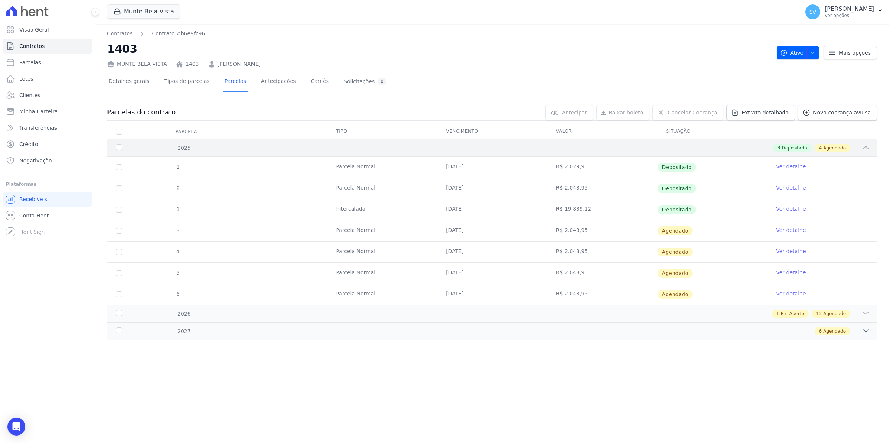
click at [118, 149] on div "2025" at bounding box center [150, 148] width 71 height 8
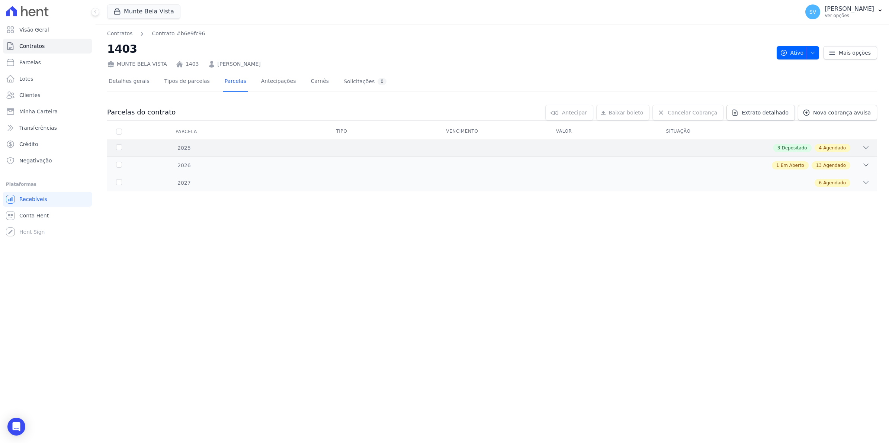
click at [866, 148] on icon at bounding box center [865, 147] width 7 height 7
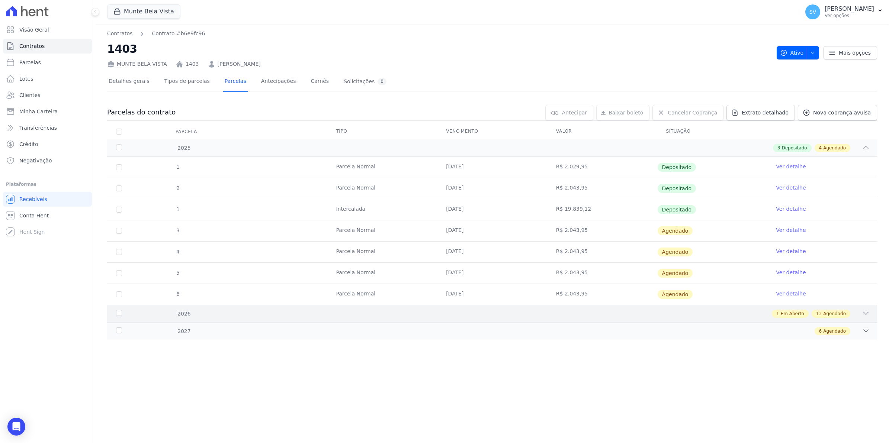
click at [118, 313] on div "2026" at bounding box center [150, 314] width 71 height 8
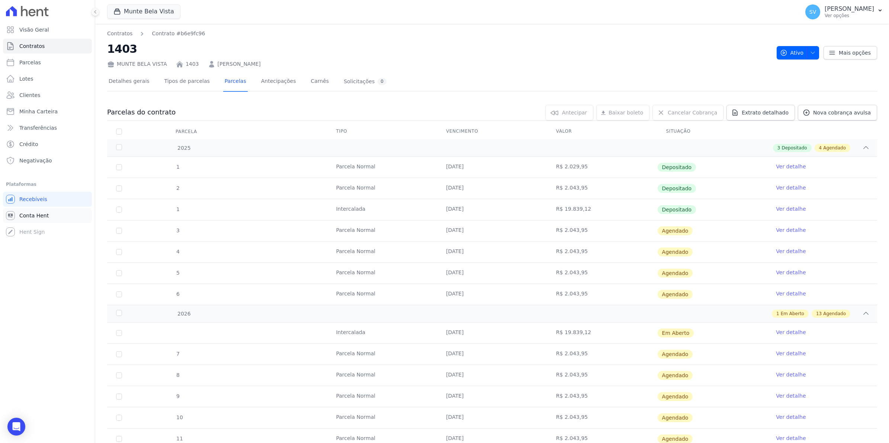
click at [25, 221] on link "Conta Hent" at bounding box center [47, 215] width 89 height 15
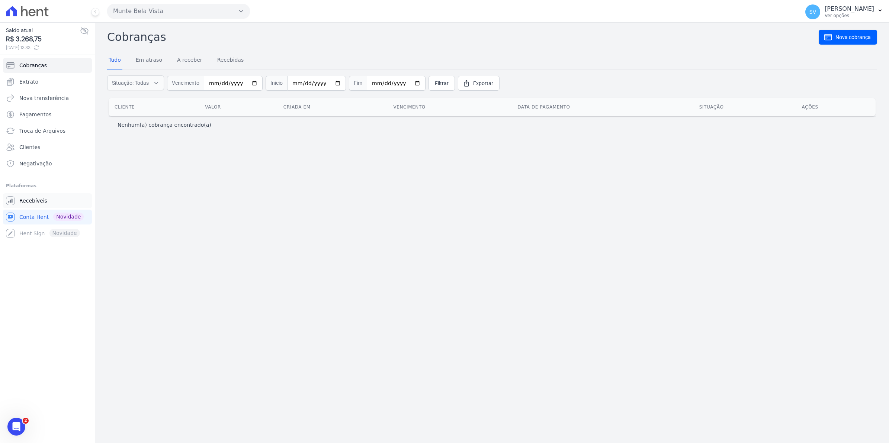
click at [34, 206] on link "Recebíveis" at bounding box center [47, 200] width 89 height 15
